Goal: Task Accomplishment & Management: Manage account settings

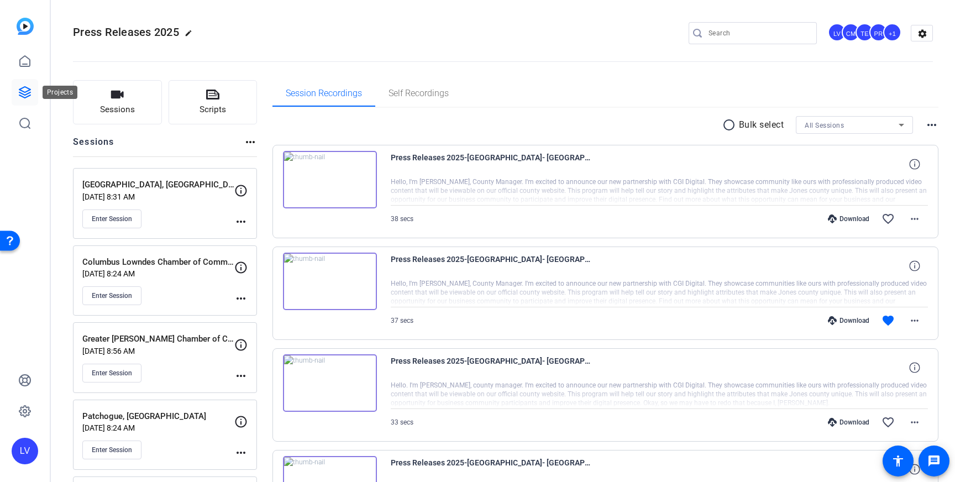
click at [31, 86] on icon at bounding box center [24, 92] width 13 height 13
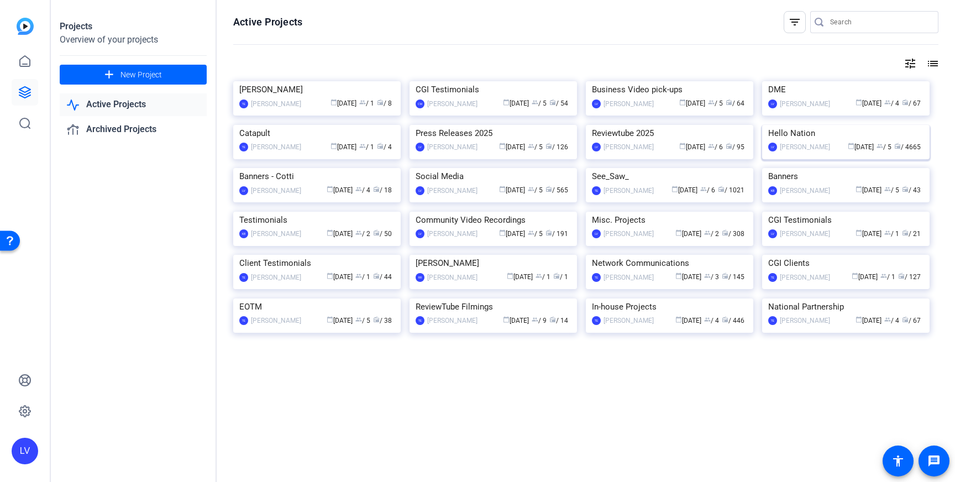
click at [831, 125] on img at bounding box center [846, 125] width 168 height 0
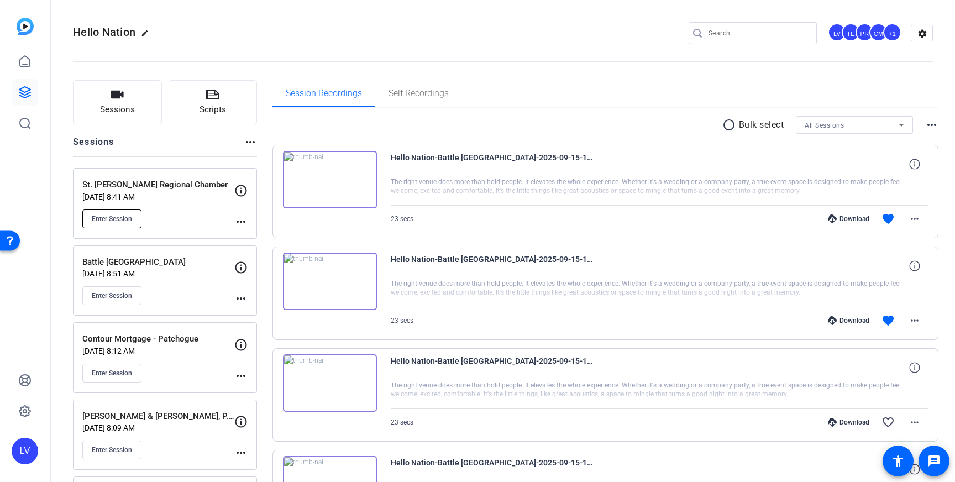
click at [127, 216] on span "Enter Session" at bounding box center [112, 218] width 40 height 9
click at [107, 107] on span "Sessions" at bounding box center [117, 109] width 35 height 13
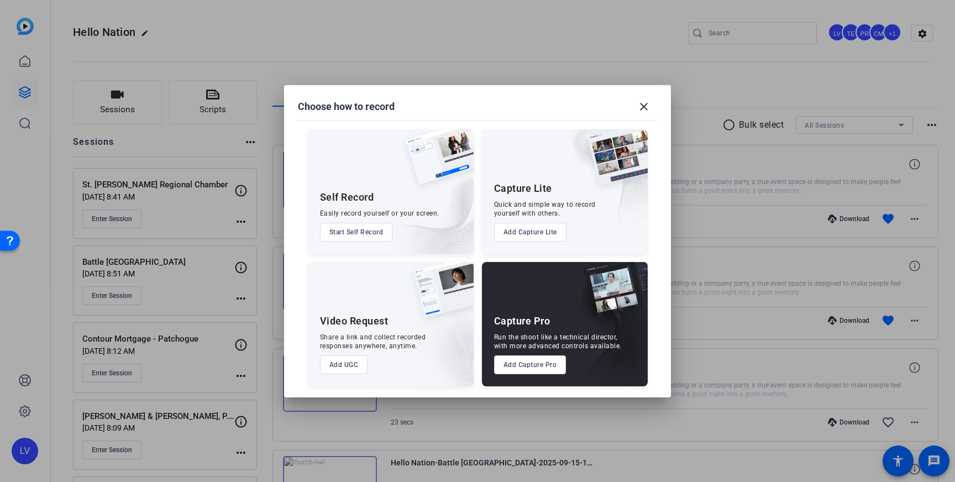
click at [510, 358] on button "Add Capture Pro" at bounding box center [530, 364] width 72 height 19
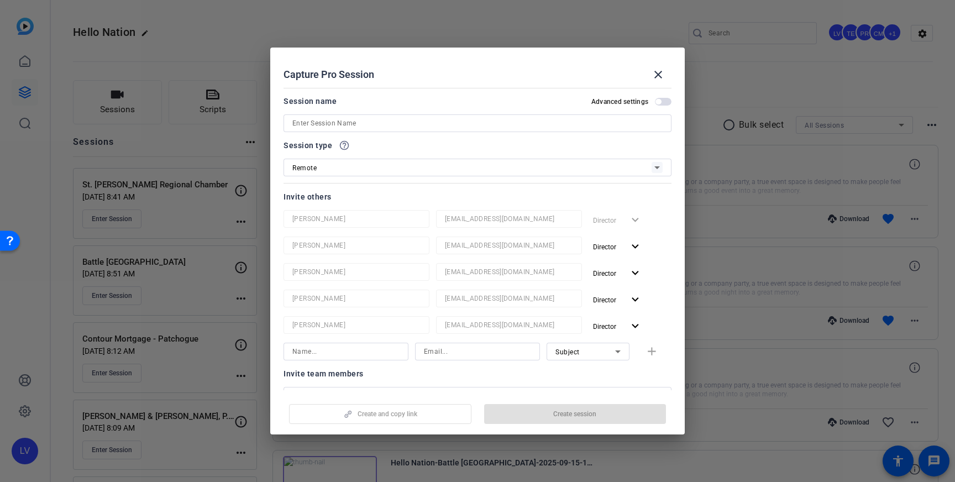
click at [524, 121] on input at bounding box center [477, 123] width 370 height 13
paste input "Urban Paw Veterinary Health and Rehabilitation"
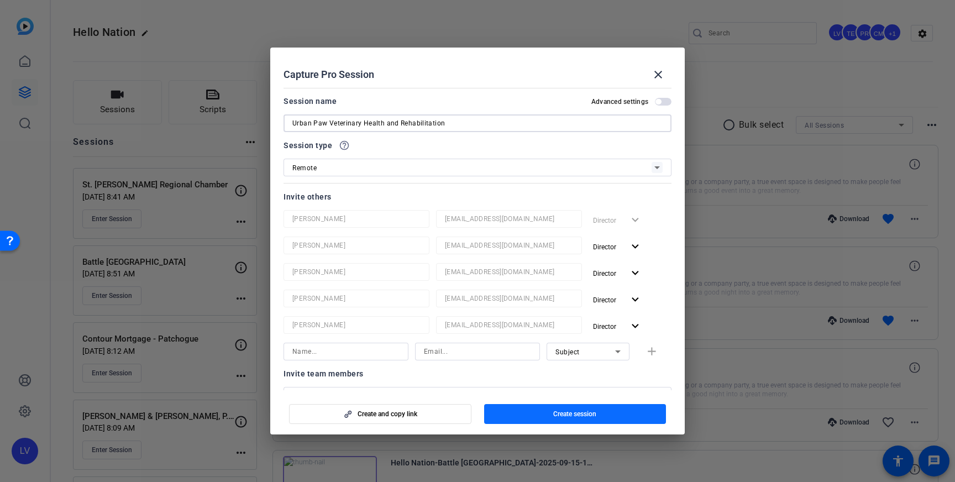
type input "Urban Paw Veterinary Health and Rehabilitation"
click at [531, 423] on span "button" at bounding box center [575, 414] width 182 height 27
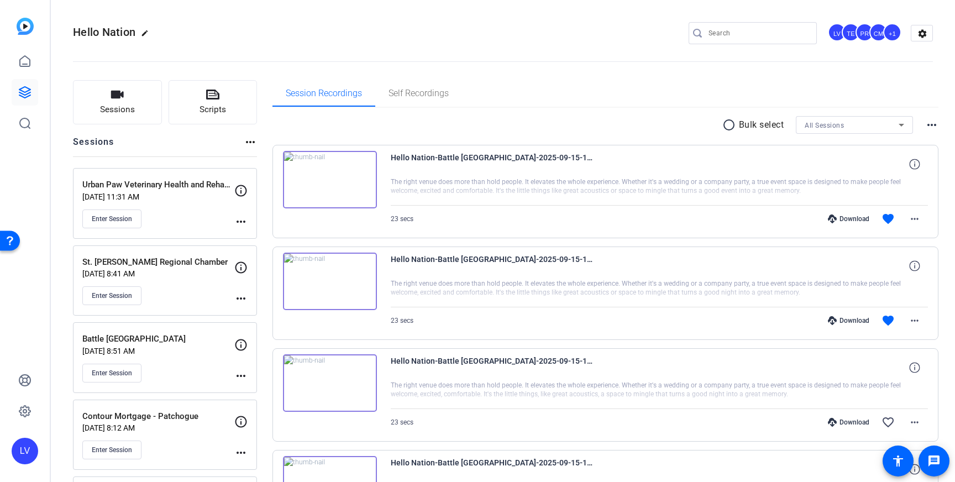
click at [242, 223] on mat-icon "more_horiz" at bounding box center [240, 221] width 13 height 13
click at [249, 231] on span "Edit Session" at bounding box center [268, 237] width 50 height 13
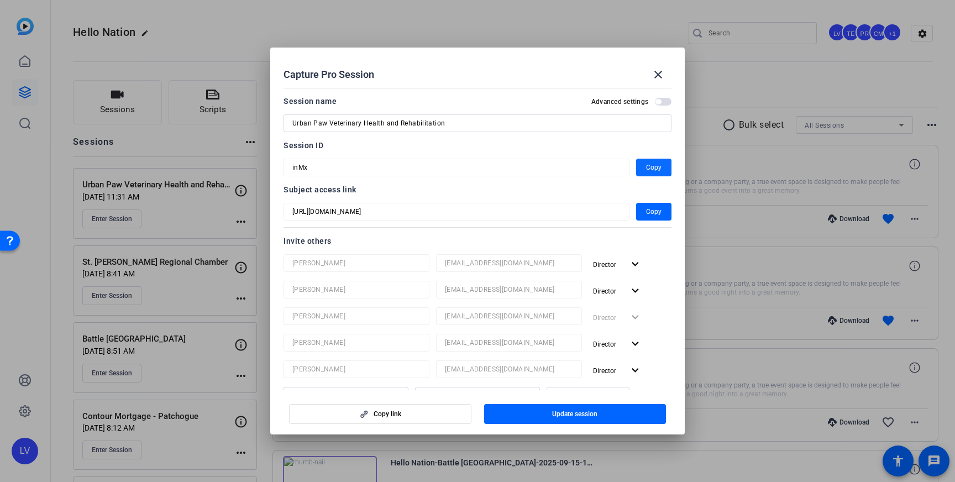
click at [646, 166] on span "button" at bounding box center [653, 167] width 35 height 27
click at [656, 76] on mat-icon "close" at bounding box center [658, 74] width 13 height 13
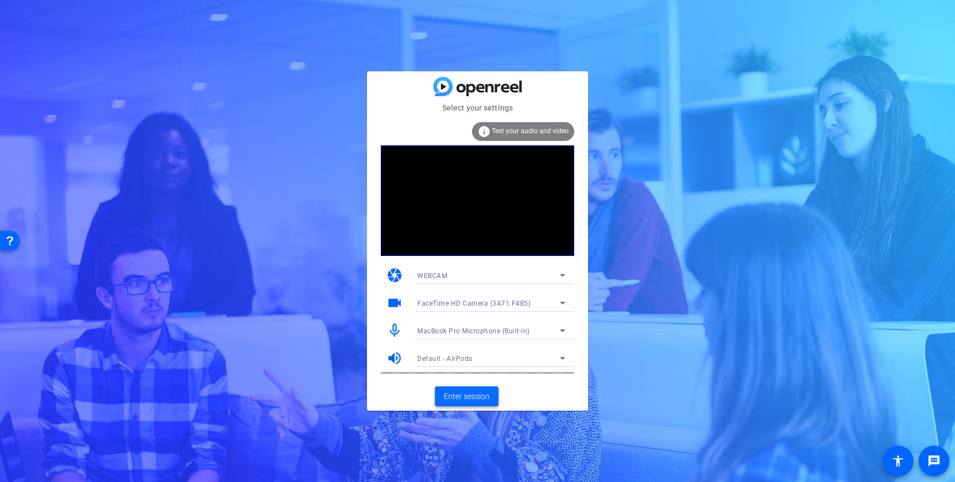
click at [478, 398] on span "Enter session" at bounding box center [467, 397] width 46 height 12
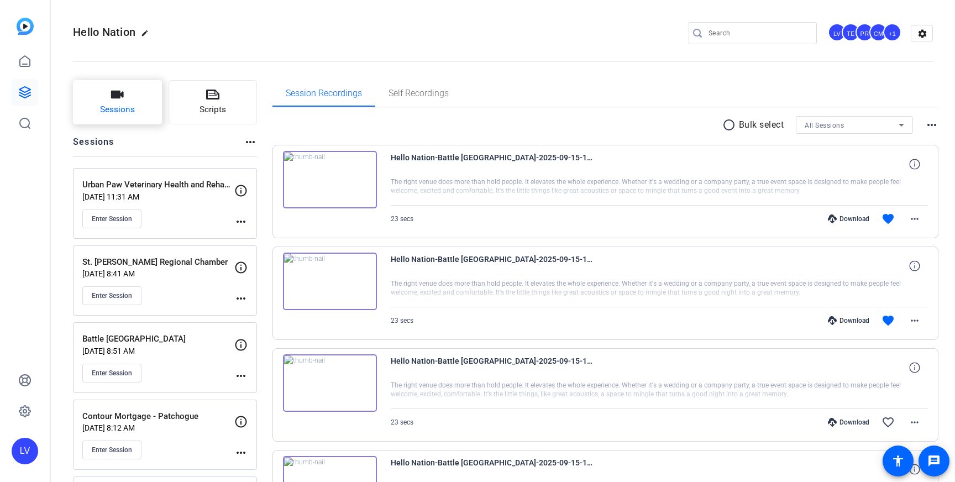
click at [125, 113] on span "Sessions" at bounding box center [117, 109] width 35 height 13
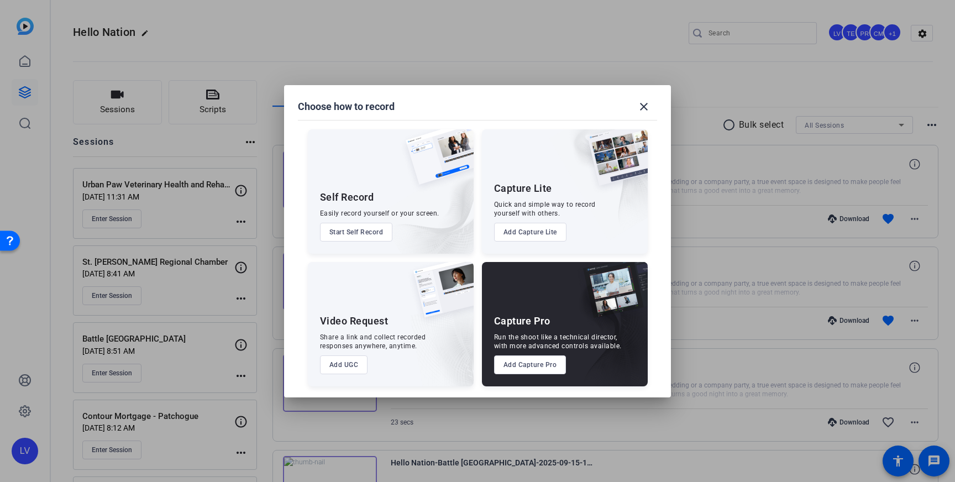
click at [522, 362] on button "Add Capture Pro" at bounding box center [530, 364] width 72 height 19
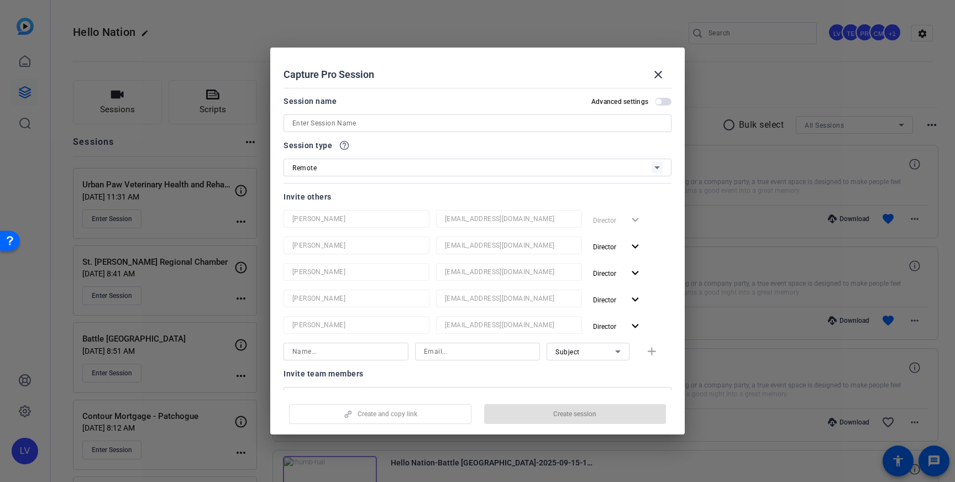
click at [485, 125] on input at bounding box center [477, 123] width 370 height 13
paste input "Companion Animal Clinic & Pet Resort"
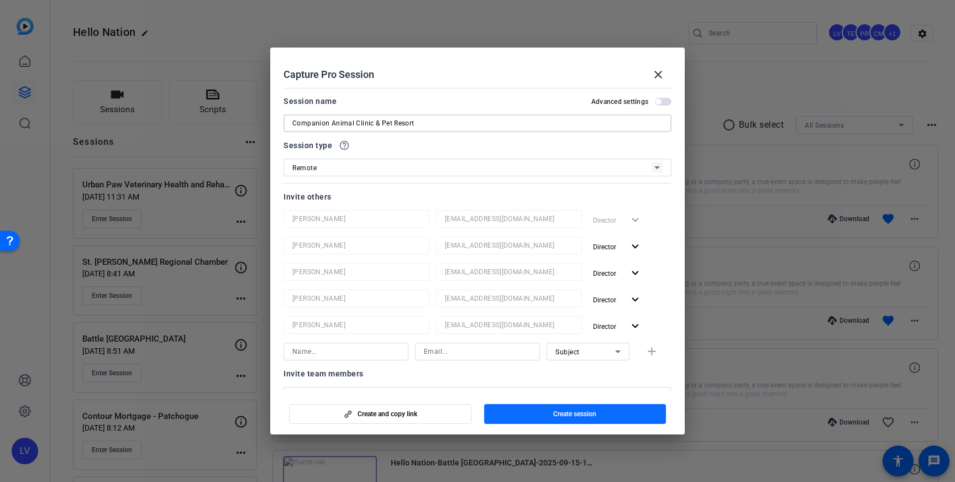
type input "Companion Animal Clinic & Pet Resort"
click at [573, 416] on span "Create session" at bounding box center [574, 414] width 43 height 9
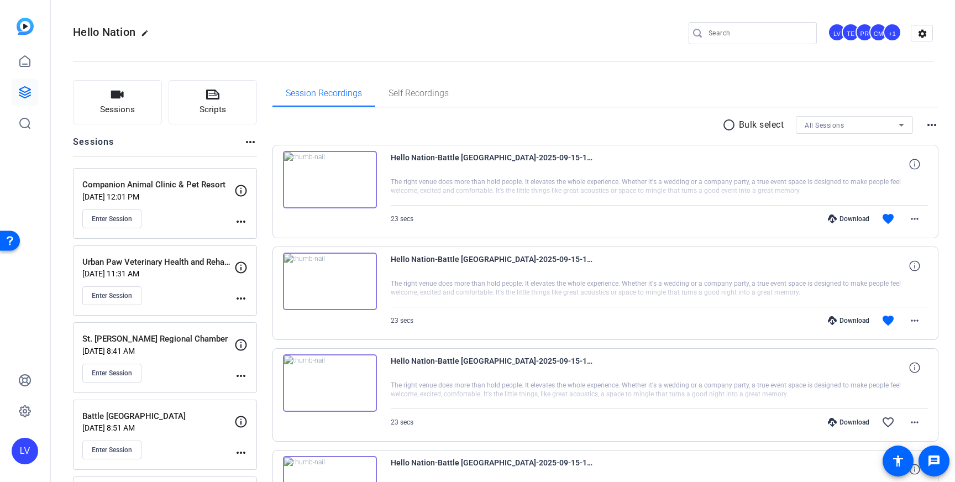
click at [237, 223] on mat-icon "more_horiz" at bounding box center [240, 221] width 13 height 13
click at [260, 234] on span "Edit Session" at bounding box center [268, 237] width 50 height 13
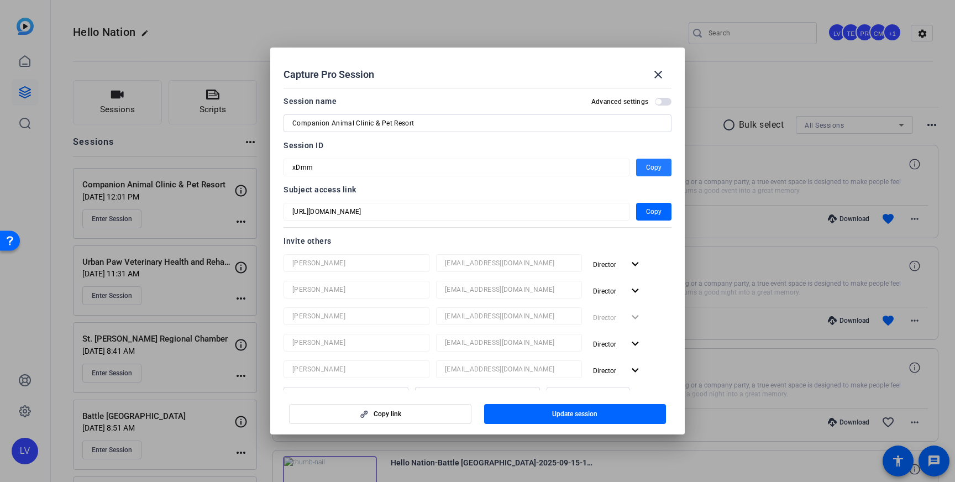
click at [645, 165] on span "button" at bounding box center [653, 167] width 35 height 27
